Goal: Task Accomplishment & Management: Manage account settings

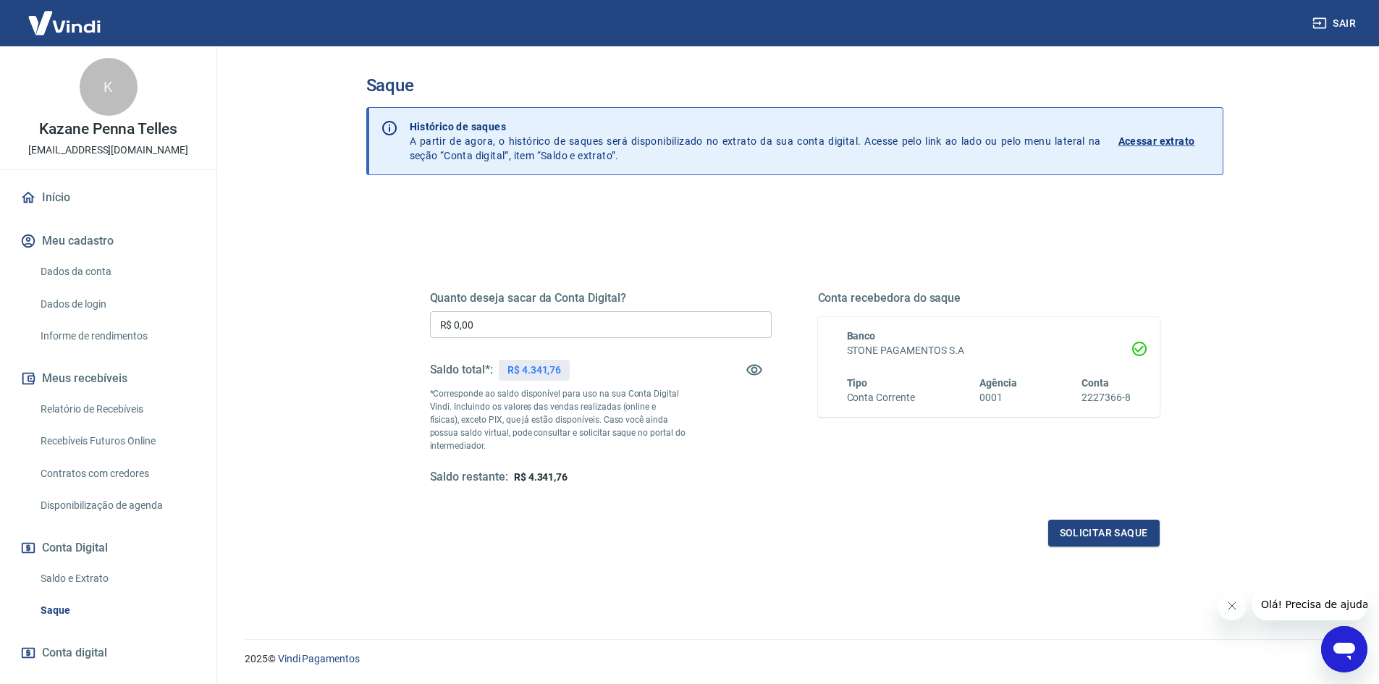
click at [527, 332] on input "R$ 0,00" at bounding box center [601, 324] width 342 height 27
type input "R$ 4.340,00"
click at [1098, 514] on div "Quanto deseja sacar da Conta Digital? R$ 4.340,00 ​ Saldo total*: R$ 4.341,76 *…" at bounding box center [795, 401] width 730 height 290
click at [1096, 529] on button "Solicitar saque" at bounding box center [1103, 533] width 111 height 27
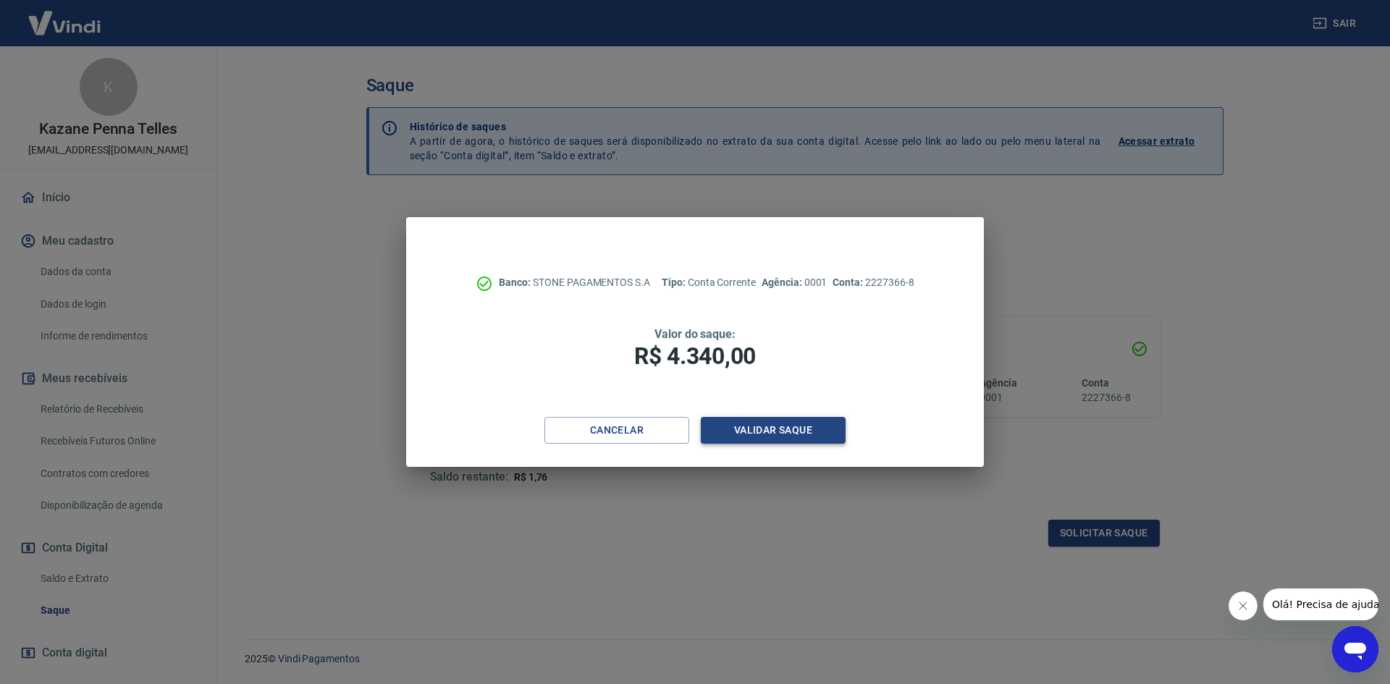
click at [787, 431] on button "Validar saque" at bounding box center [773, 430] width 145 height 27
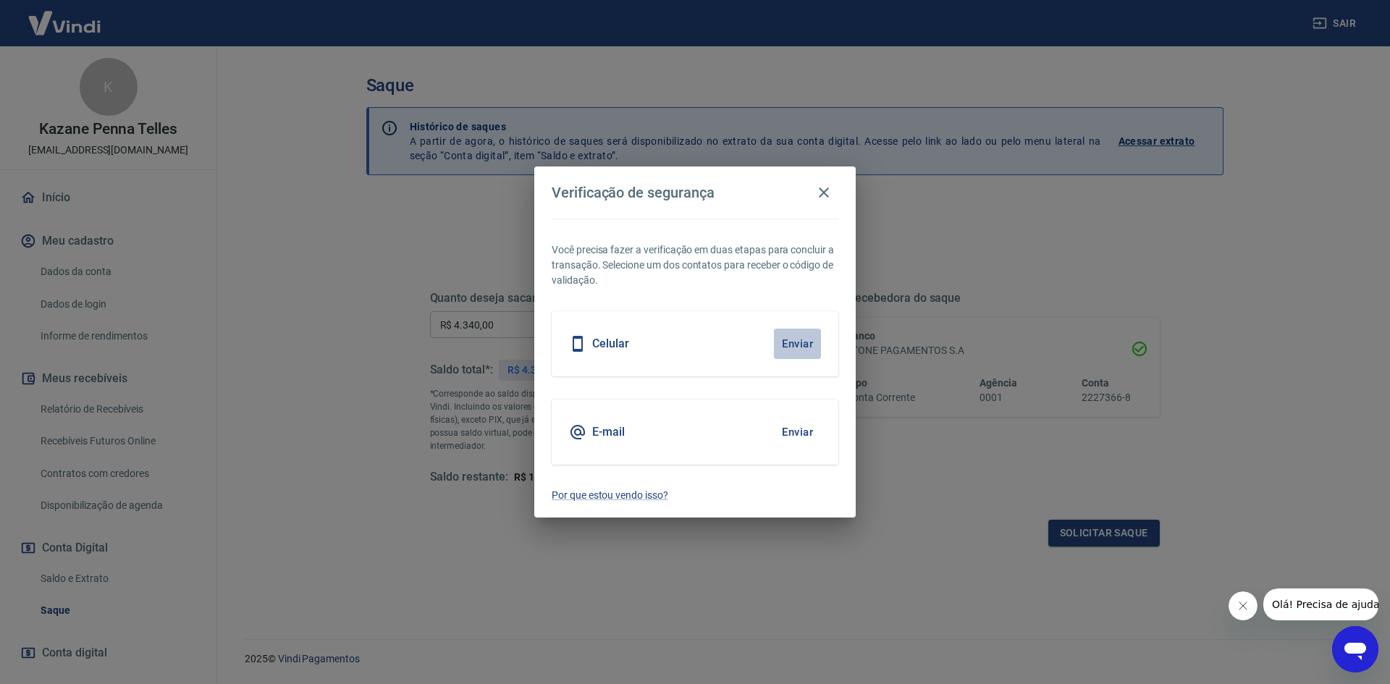
click at [795, 349] on button "Enviar" at bounding box center [797, 344] width 47 height 30
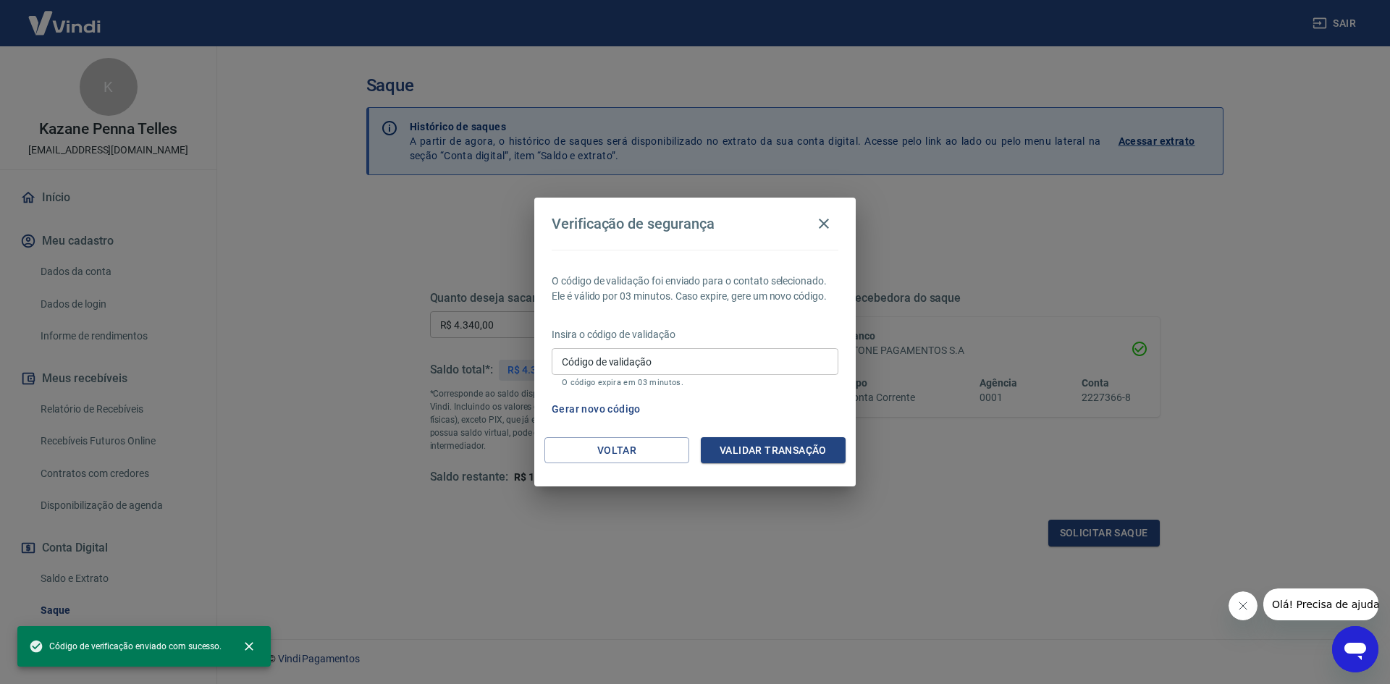
click at [765, 370] on input "Código de validação" at bounding box center [695, 361] width 287 height 27
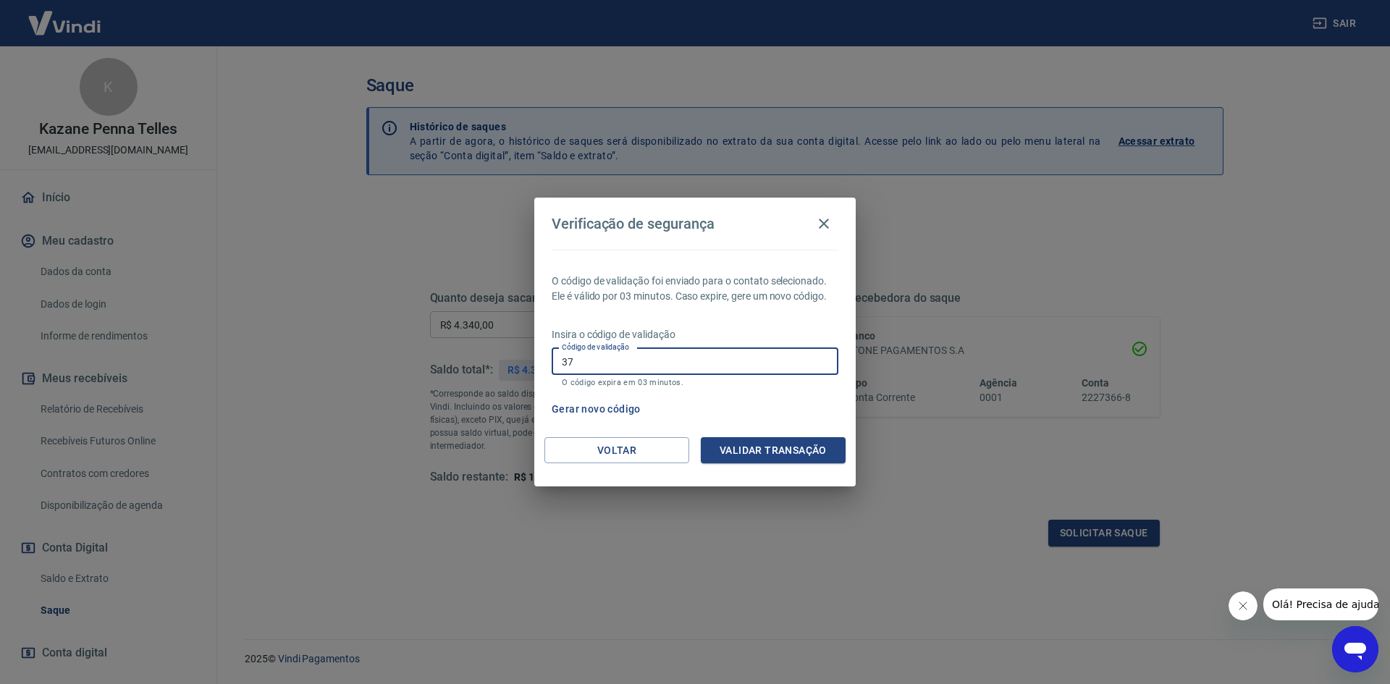
type input "372718"
click at [788, 457] on button "Validar transação" at bounding box center [773, 450] width 145 height 27
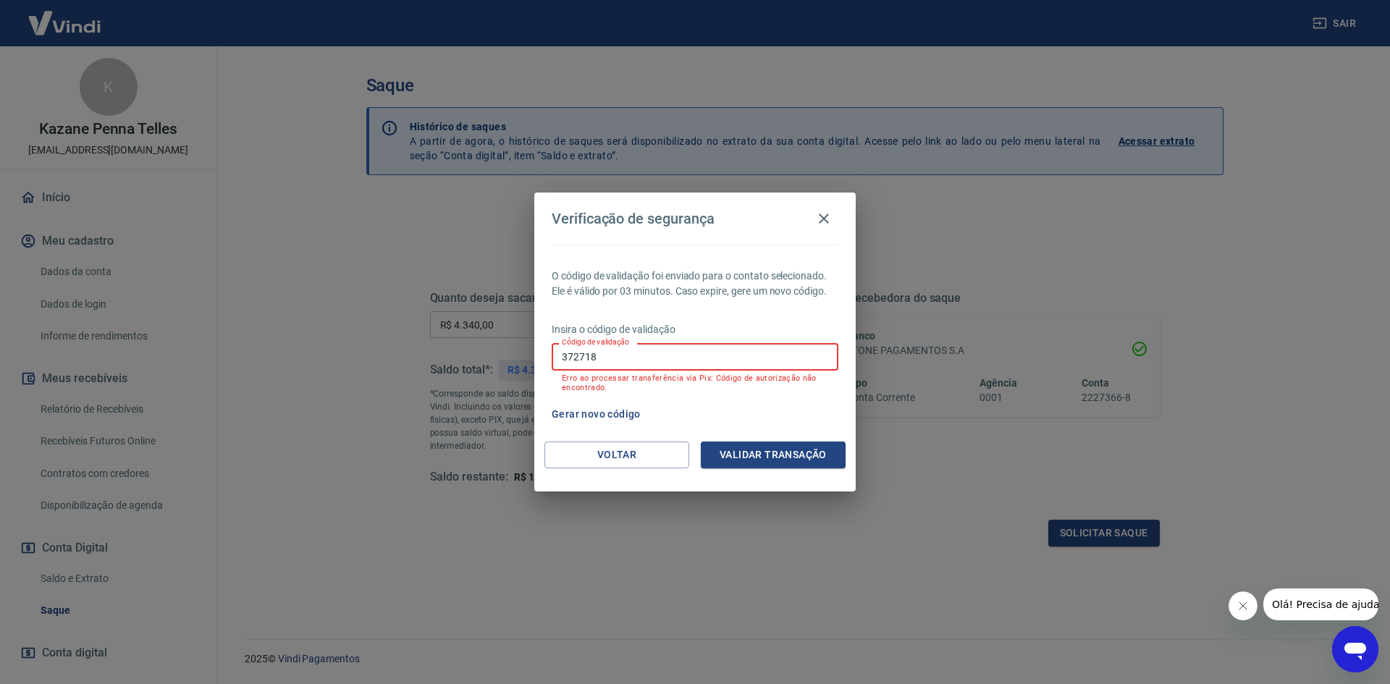
click at [694, 344] on input "372718" at bounding box center [695, 356] width 287 height 27
click at [818, 219] on icon "button" at bounding box center [823, 218] width 17 height 17
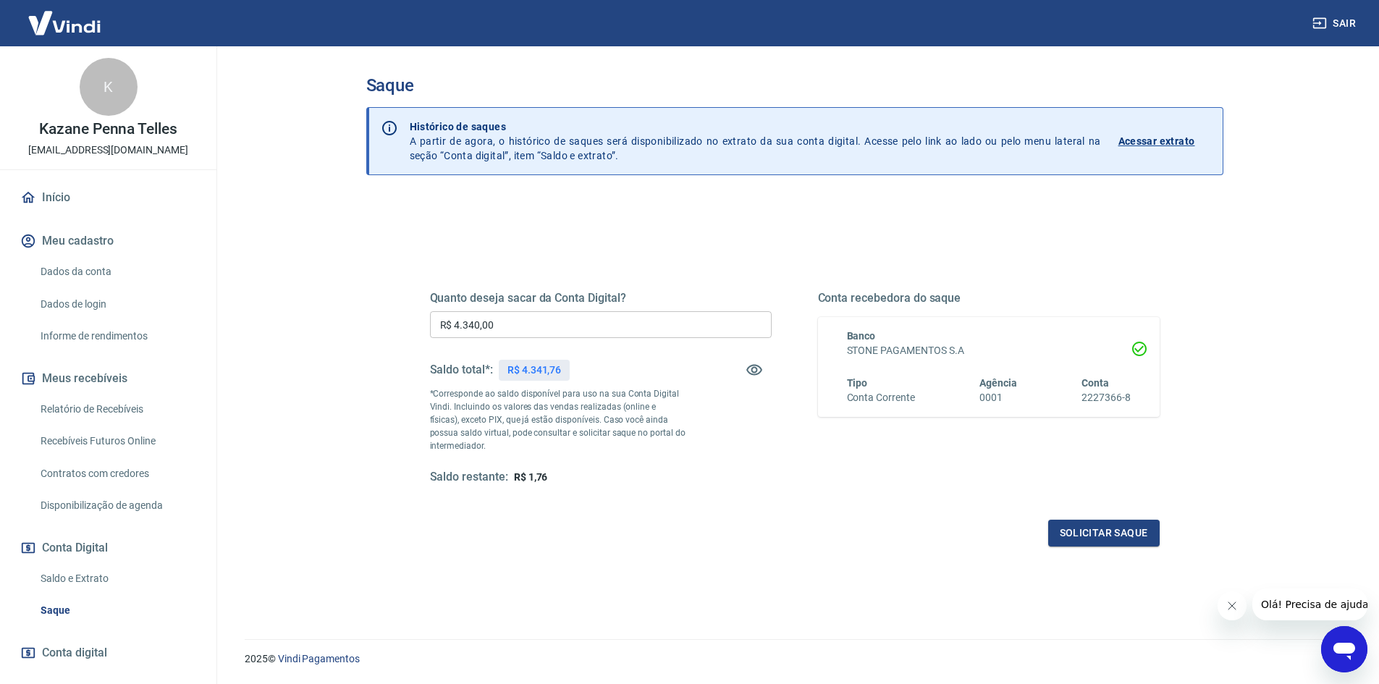
click at [101, 266] on link "Dados da conta" at bounding box center [117, 272] width 164 height 30
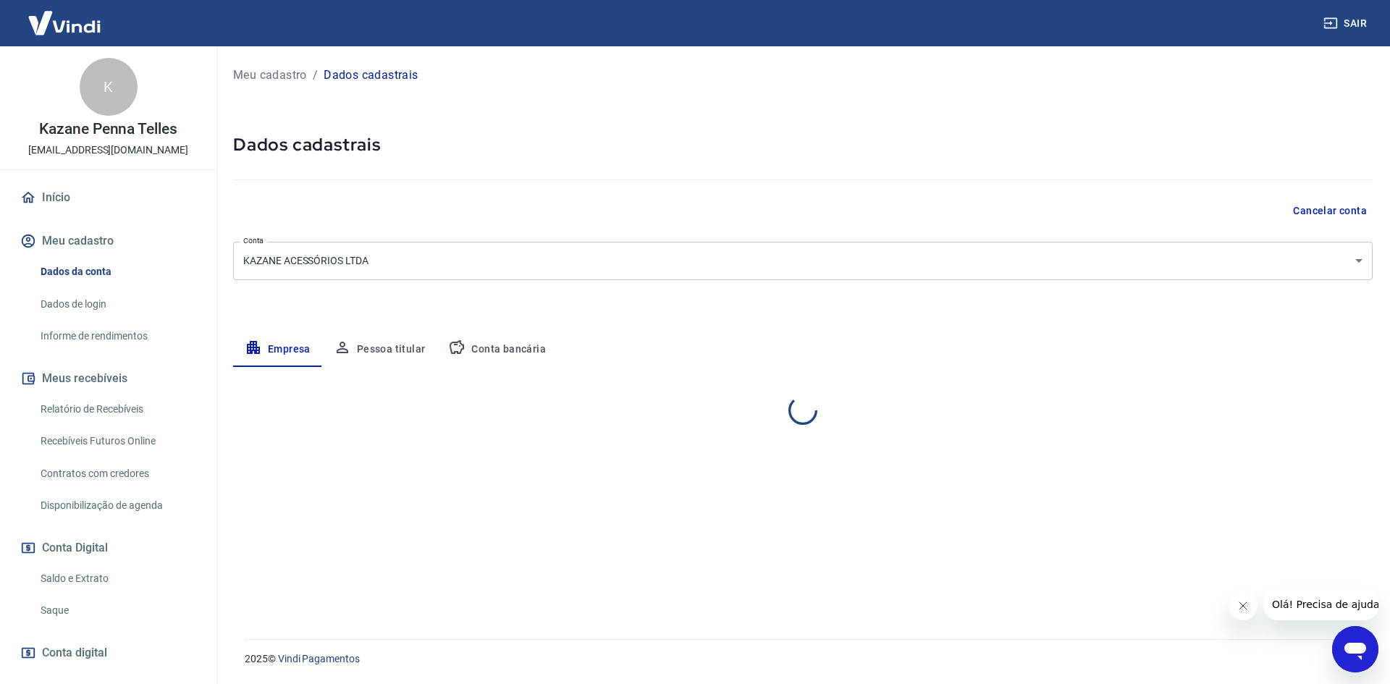
select select "SP"
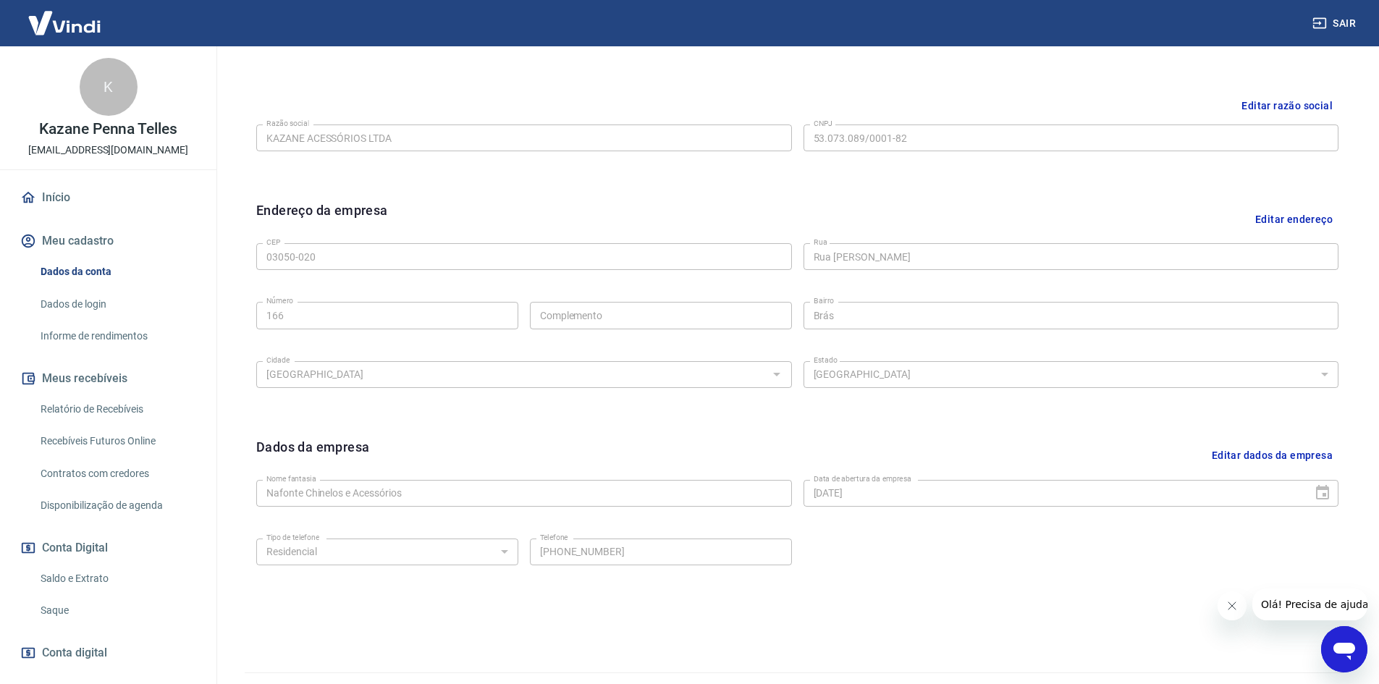
scroll to position [360, 0]
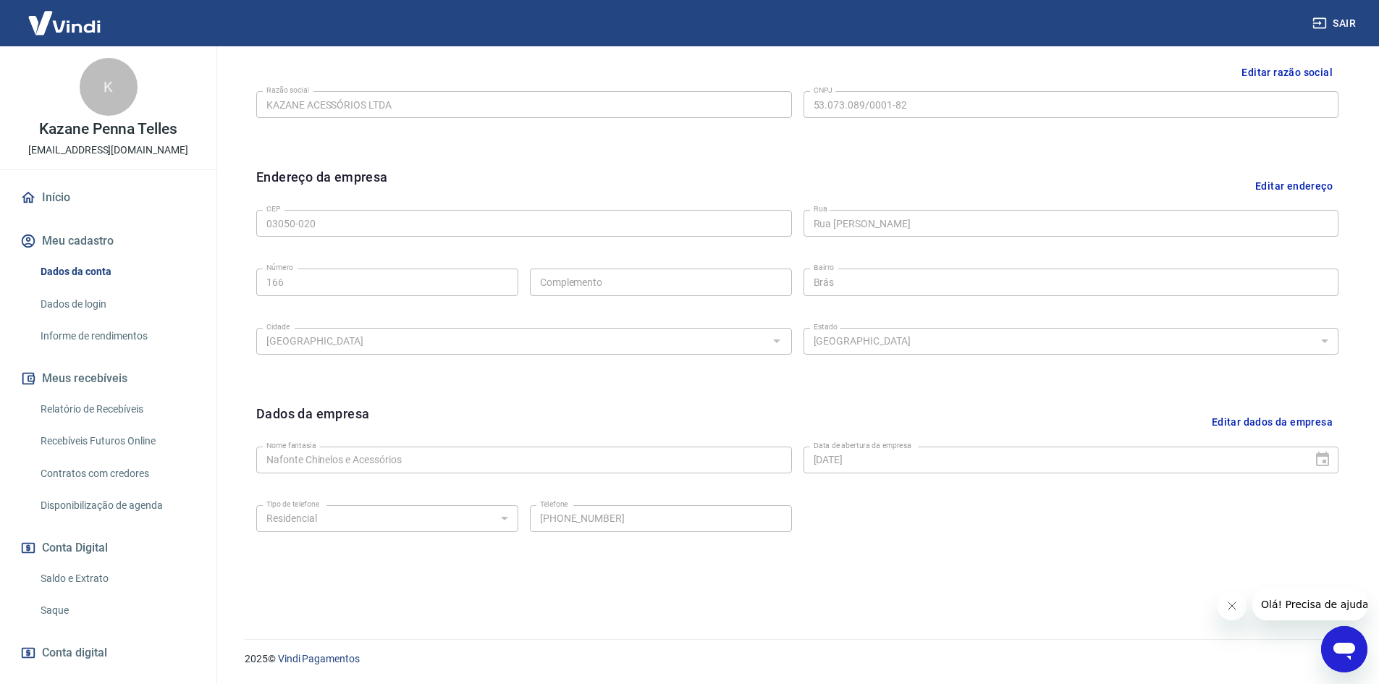
click at [96, 294] on link "Dados de login" at bounding box center [117, 305] width 164 height 30
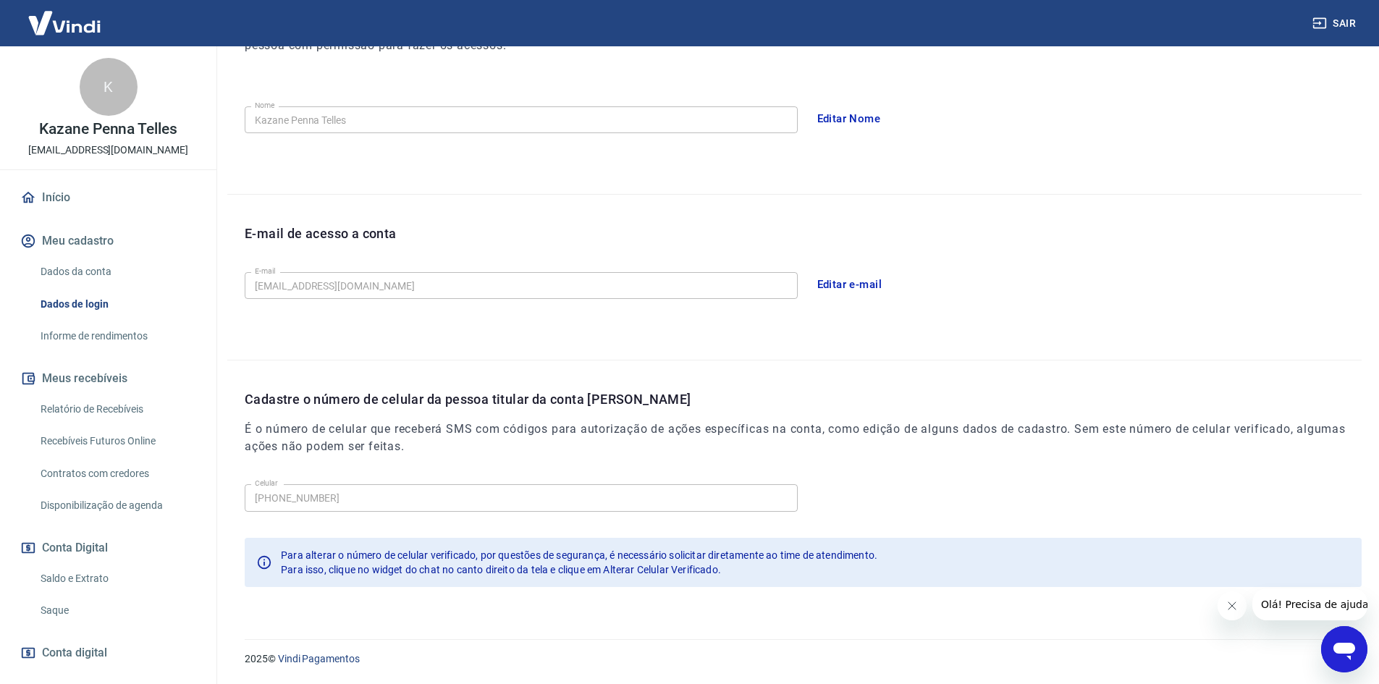
scroll to position [243, 0]
